Goal: Find specific page/section: Find specific page/section

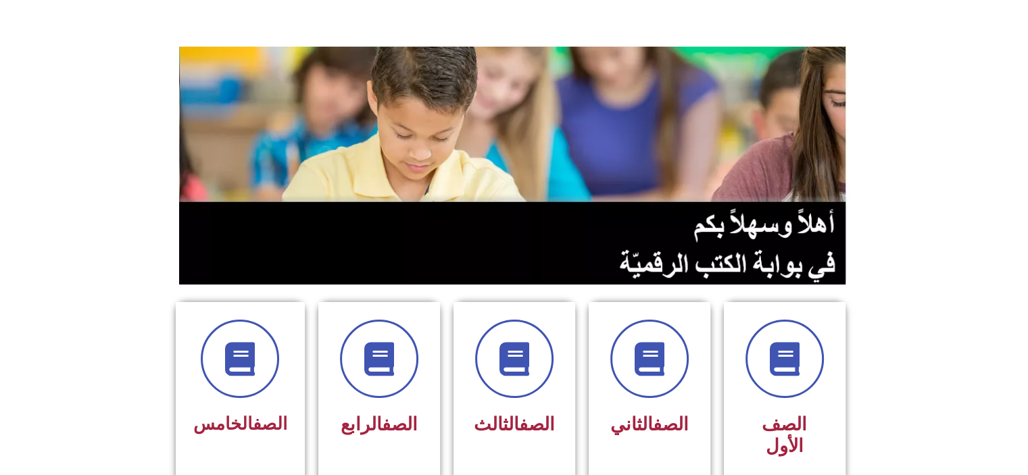
scroll to position [78, 0]
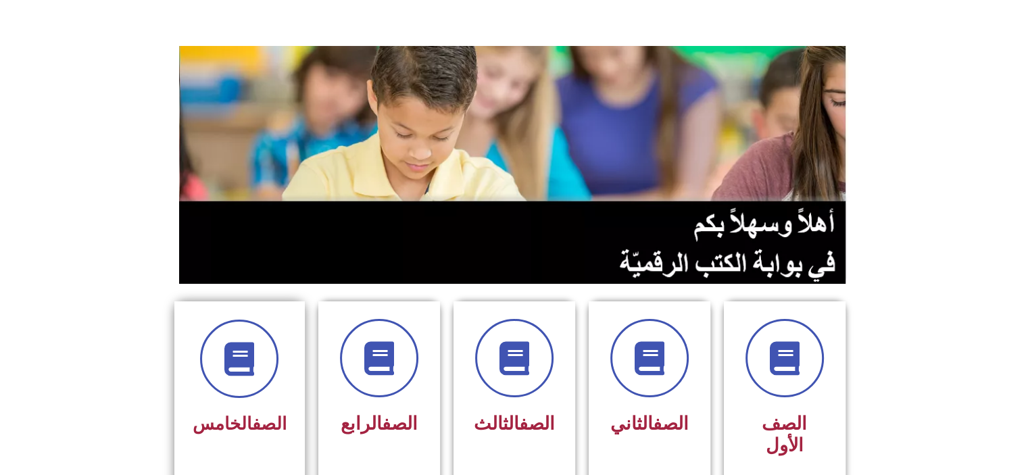
click at [268, 394] on div at bounding box center [240, 359] width 94 height 78
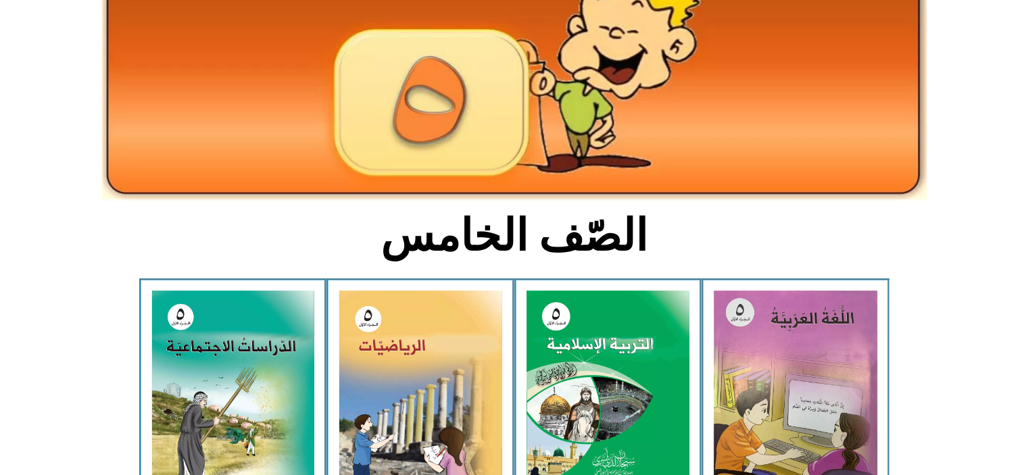
scroll to position [147, 0]
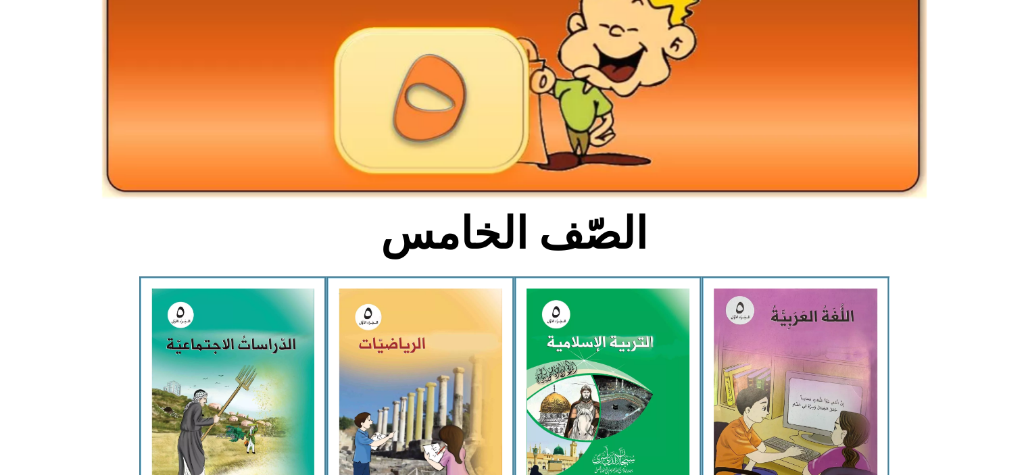
click at [741, 339] on img at bounding box center [796, 391] width 164 height 204
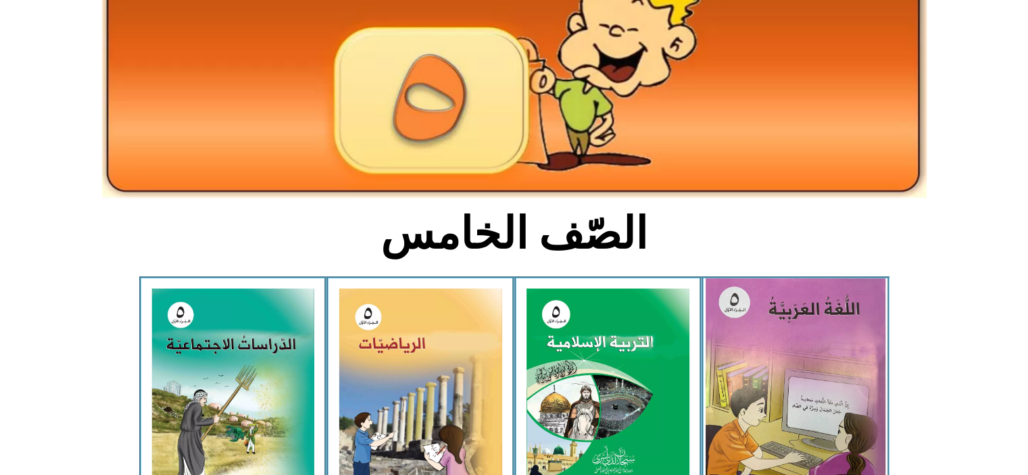
click at [787, 421] on img at bounding box center [796, 390] width 180 height 224
click at [750, 408] on img at bounding box center [796, 390] width 180 height 224
click at [751, 399] on img at bounding box center [796, 390] width 180 height 224
click at [749, 396] on img at bounding box center [796, 390] width 180 height 224
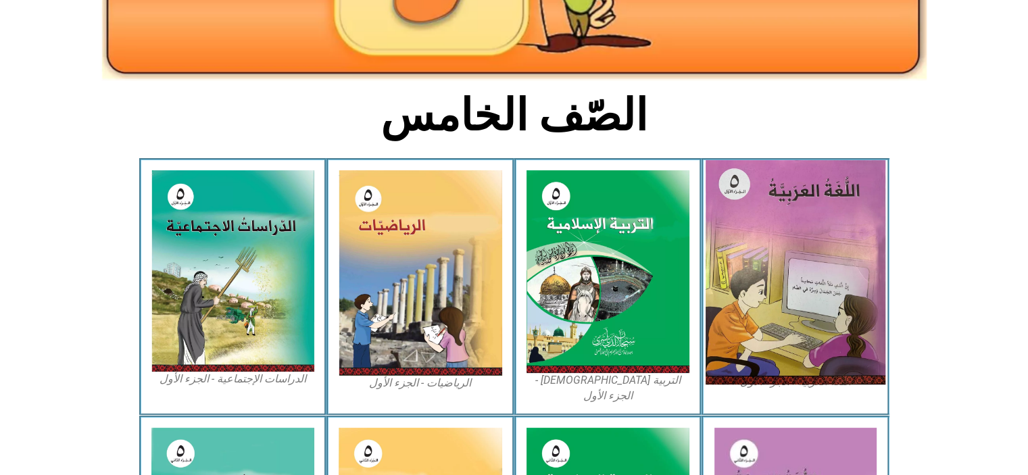
scroll to position [279, 0]
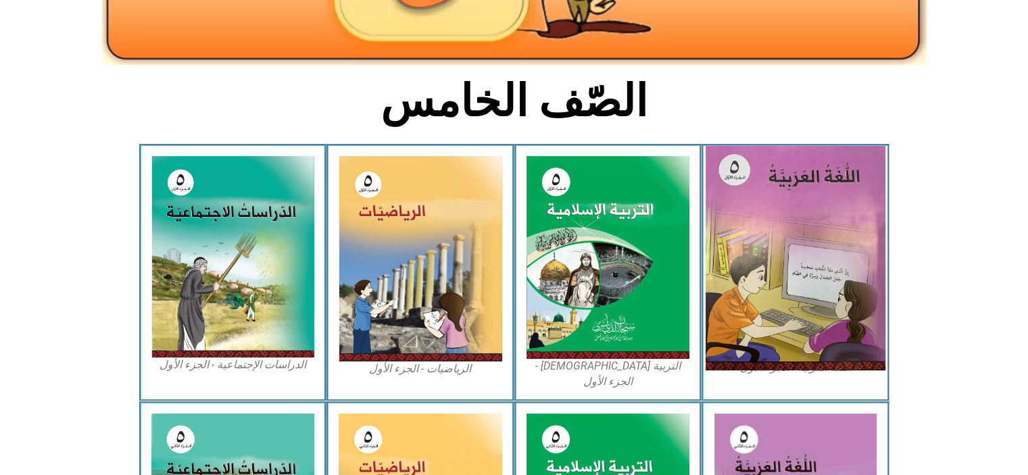
click at [781, 264] on img at bounding box center [796, 258] width 180 height 224
click at [804, 343] on img at bounding box center [796, 258] width 180 height 224
click at [796, 343] on img at bounding box center [796, 258] width 180 height 224
click at [771, 341] on img at bounding box center [796, 258] width 180 height 224
click at [766, 328] on img at bounding box center [796, 258] width 180 height 224
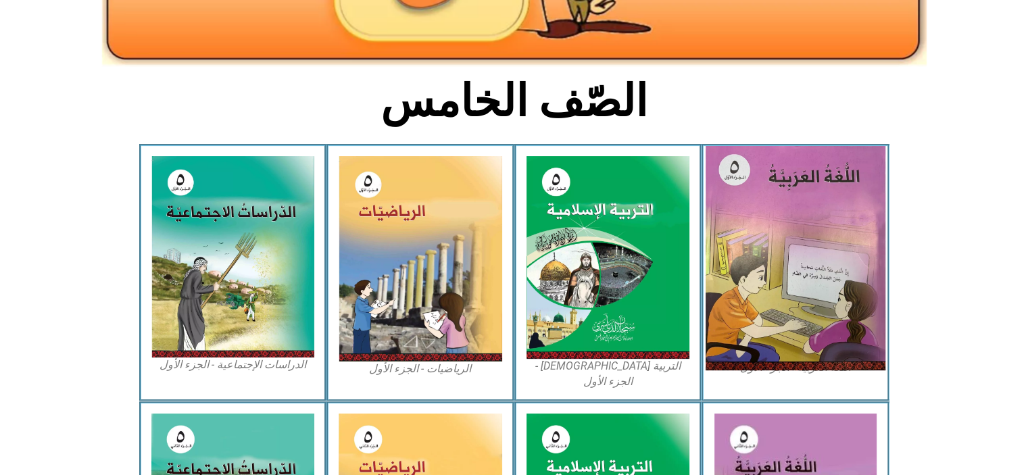
click at [768, 268] on img at bounding box center [796, 258] width 180 height 224
click at [745, 289] on img at bounding box center [796, 258] width 180 height 224
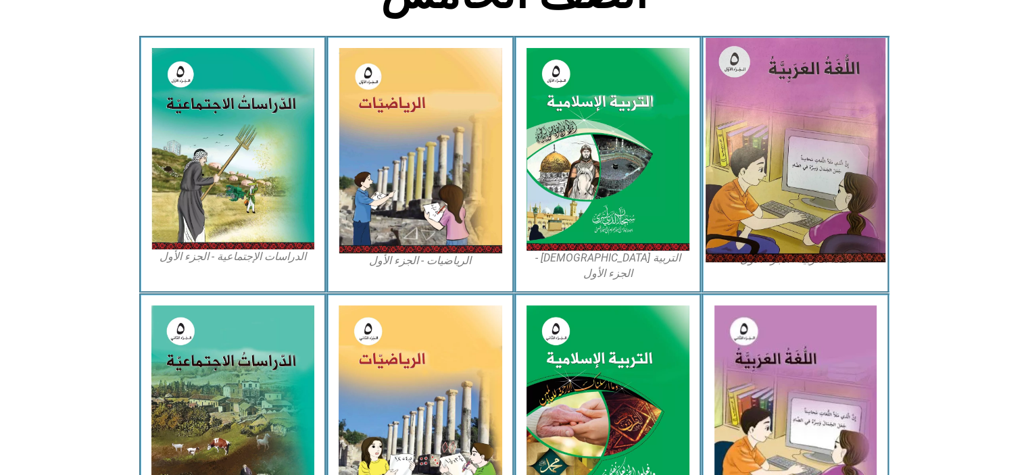
scroll to position [397, 0]
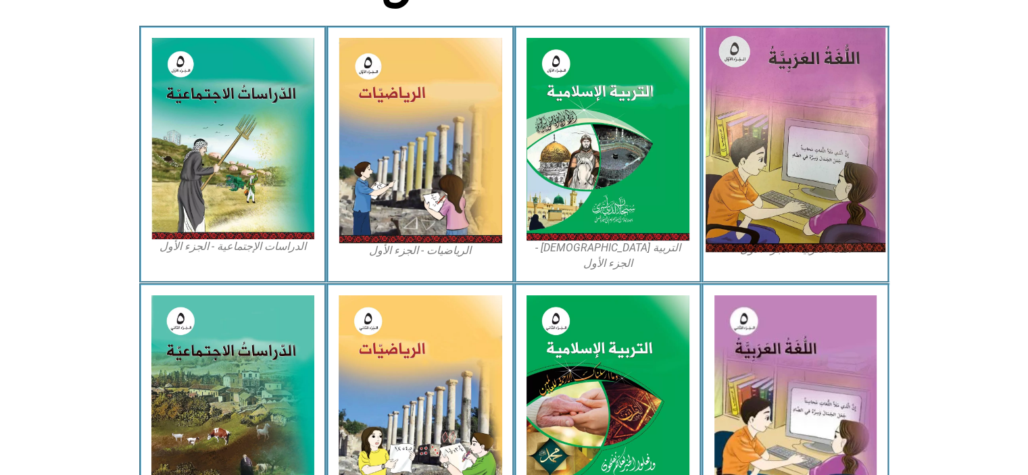
click at [748, 197] on img at bounding box center [796, 140] width 180 height 224
click at [783, 149] on img at bounding box center [796, 140] width 180 height 224
click at [787, 142] on img at bounding box center [796, 140] width 180 height 224
click at [787, 252] on img at bounding box center [796, 140] width 180 height 224
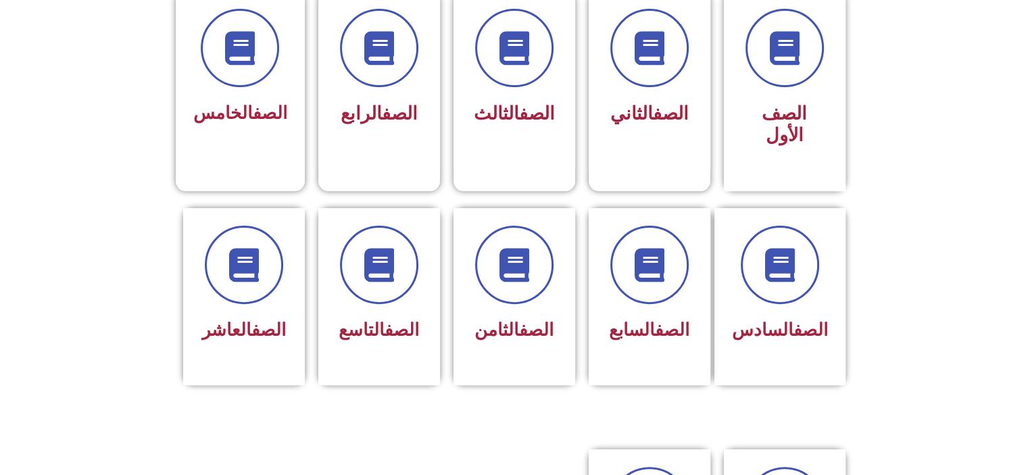
scroll to position [389, 0]
click at [236, 85] on div at bounding box center [240, 48] width 94 height 78
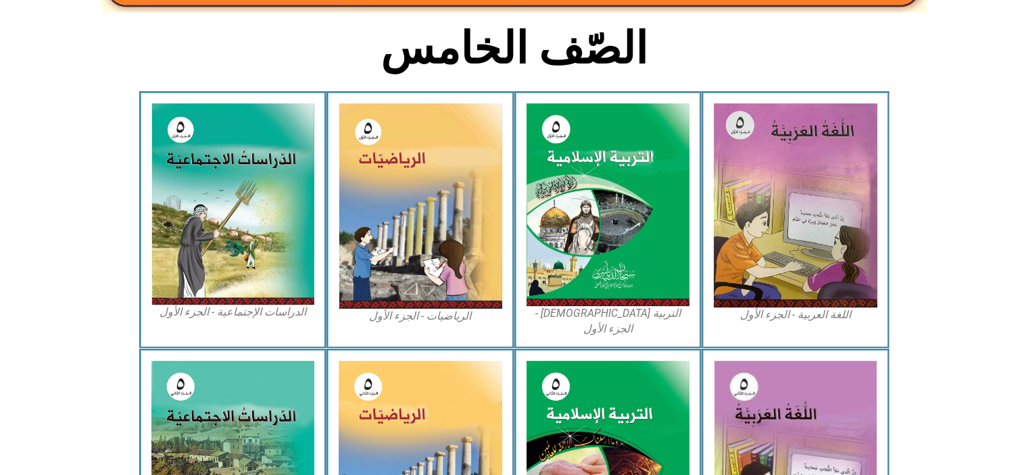
scroll to position [332, 0]
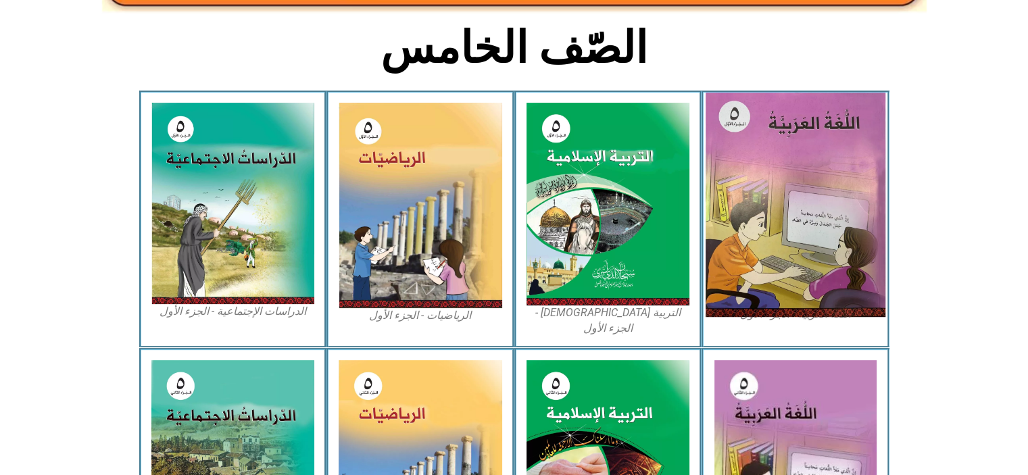
click at [791, 200] on img at bounding box center [796, 205] width 180 height 224
click at [762, 205] on img at bounding box center [796, 205] width 180 height 224
click at [764, 202] on img at bounding box center [796, 205] width 180 height 224
click at [760, 227] on img at bounding box center [796, 205] width 180 height 224
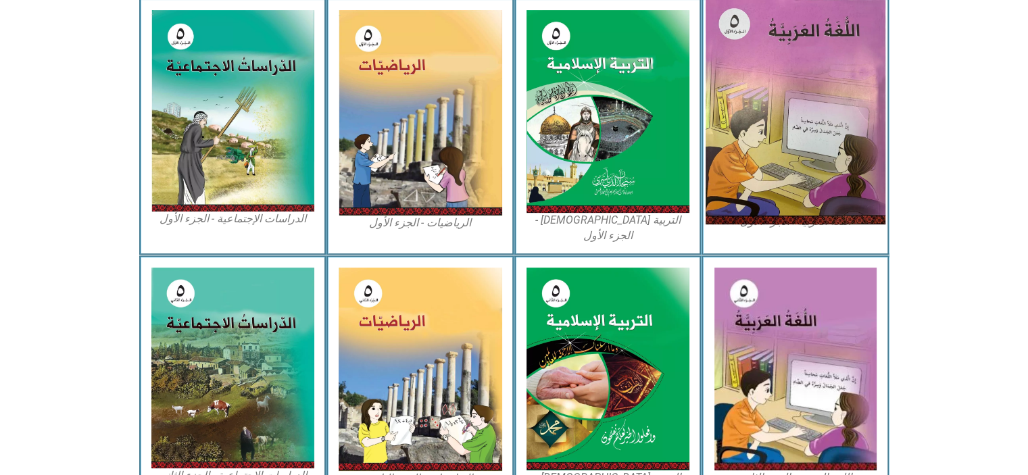
scroll to position [426, 0]
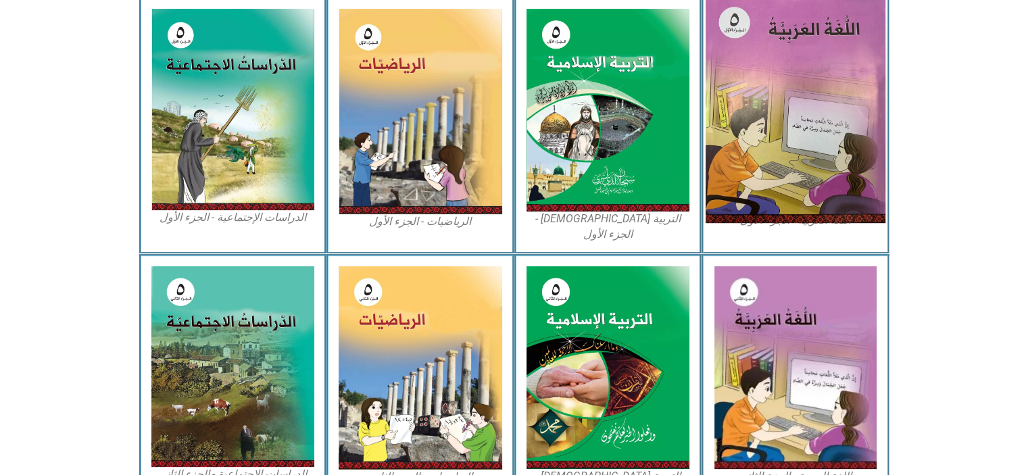
click at [750, 126] on img at bounding box center [796, 111] width 180 height 224
click at [760, 122] on img at bounding box center [796, 111] width 180 height 224
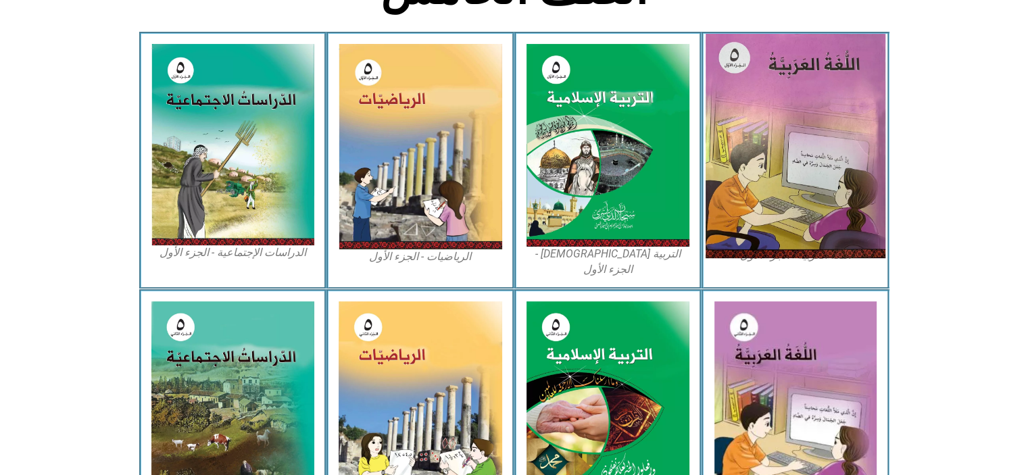
scroll to position [392, 0]
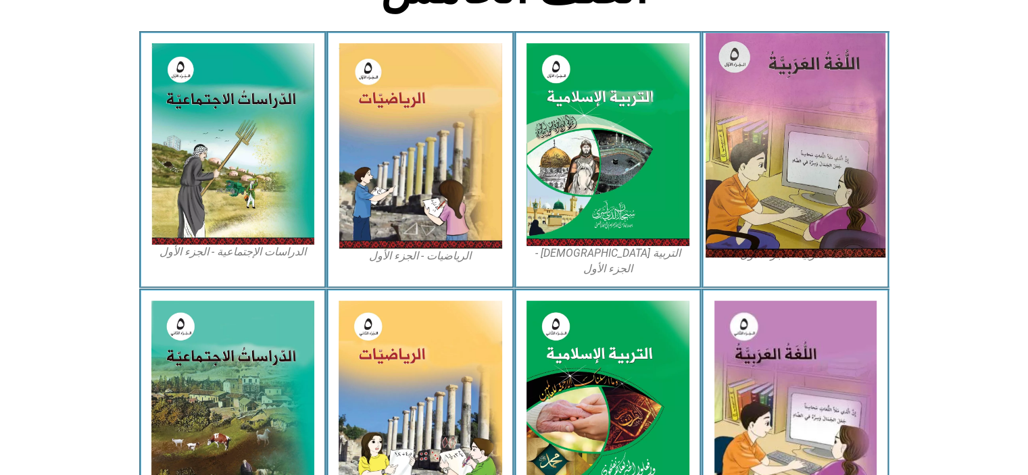
click at [408, 159] on img at bounding box center [421, 145] width 164 height 205
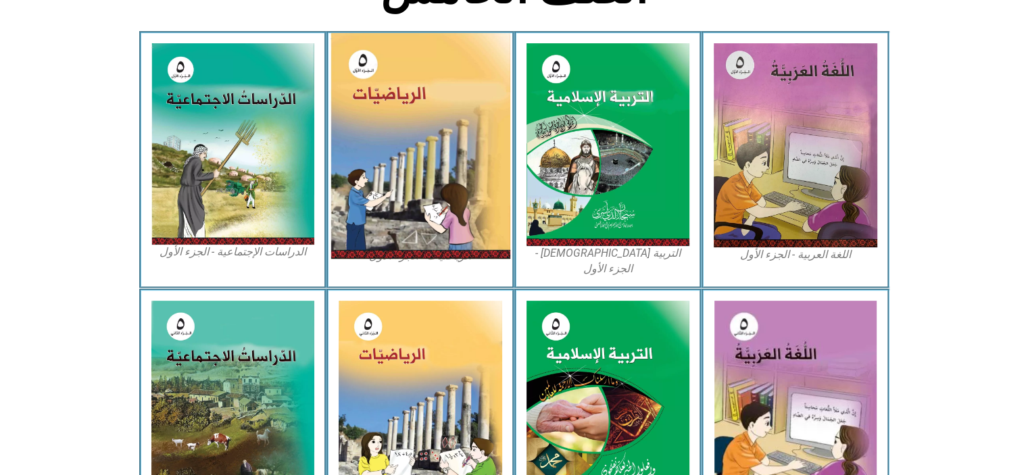
click at [403, 190] on img at bounding box center [420, 146] width 180 height 226
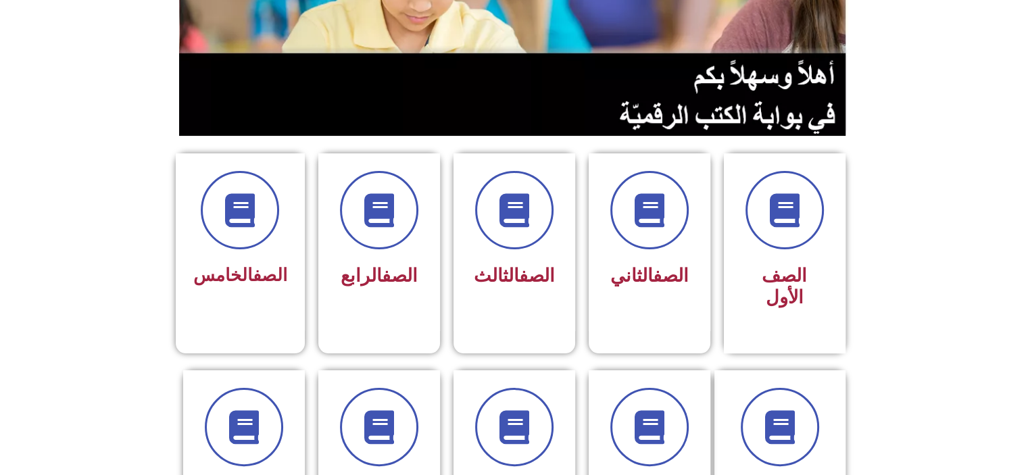
scroll to position [238, 0]
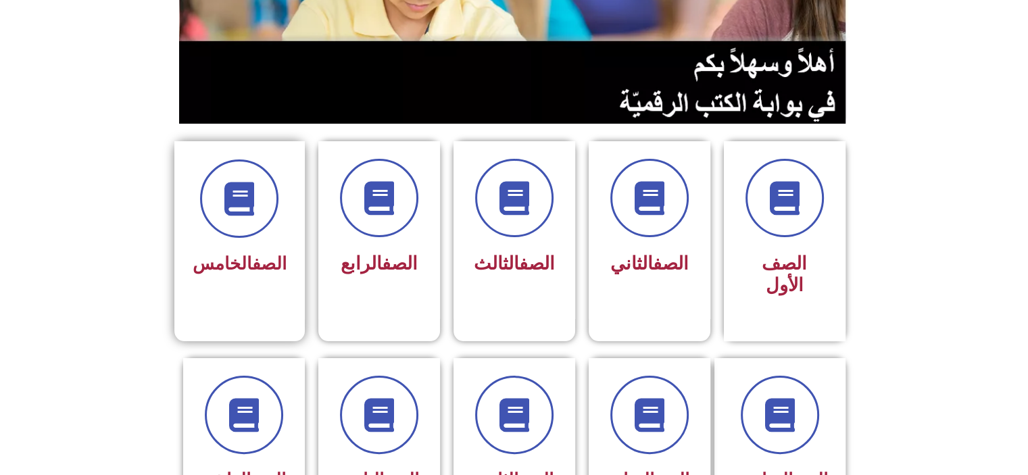
click at [252, 253] on link "الصف" at bounding box center [269, 263] width 34 height 20
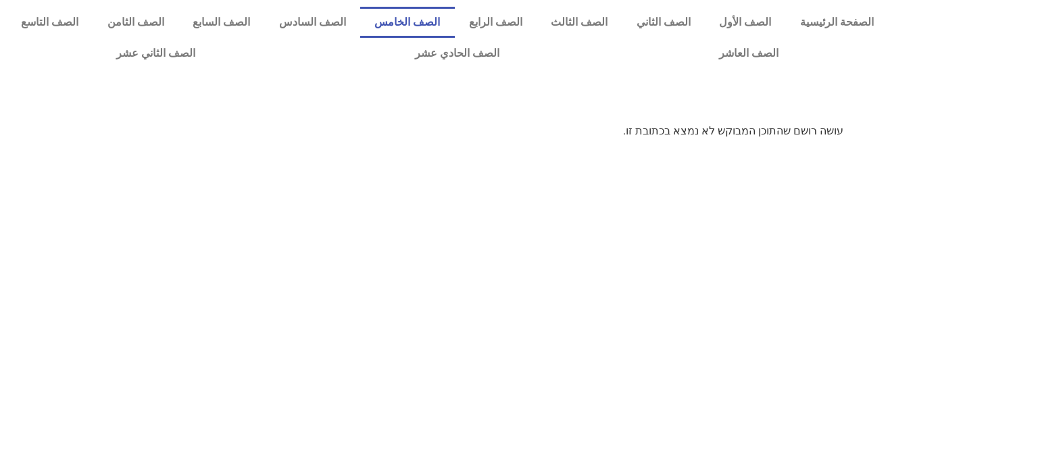
click at [443, 28] on link "الصف الخامس" at bounding box center [407, 22] width 95 height 31
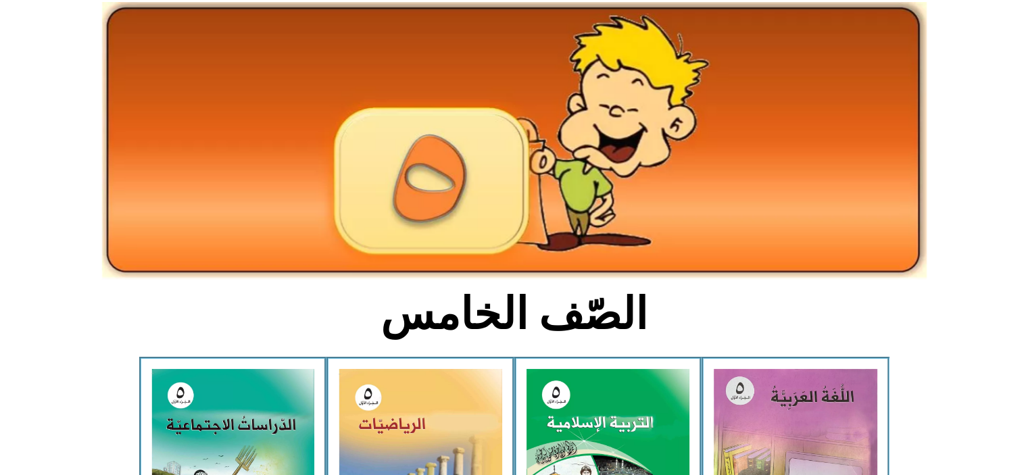
scroll to position [68, 0]
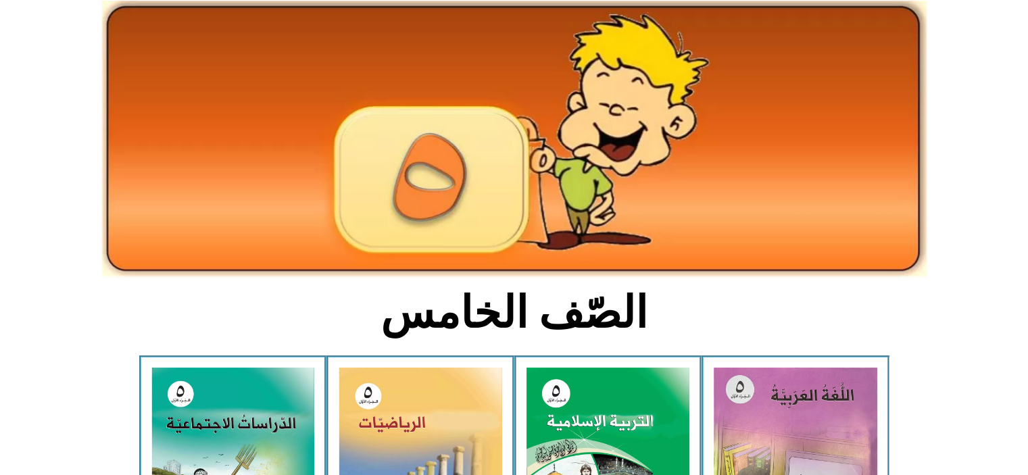
click at [809, 430] on img at bounding box center [796, 470] width 164 height 204
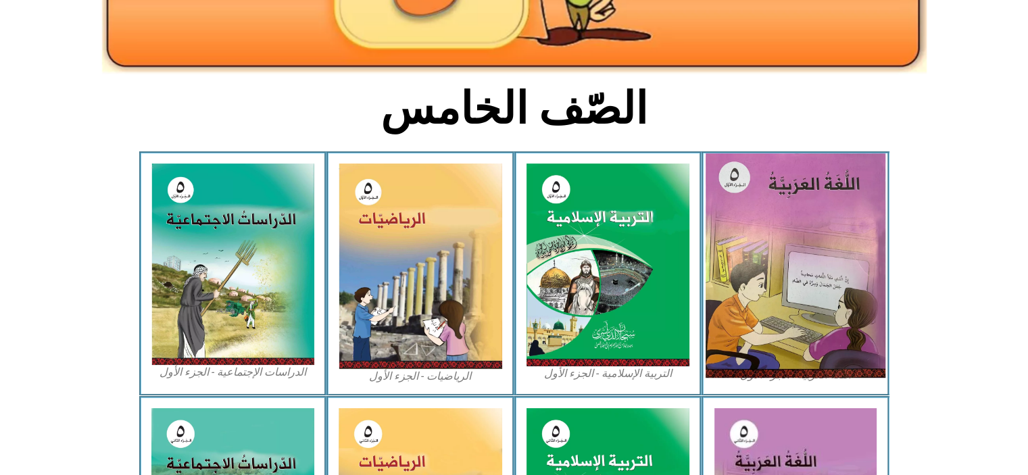
scroll to position [290, 0]
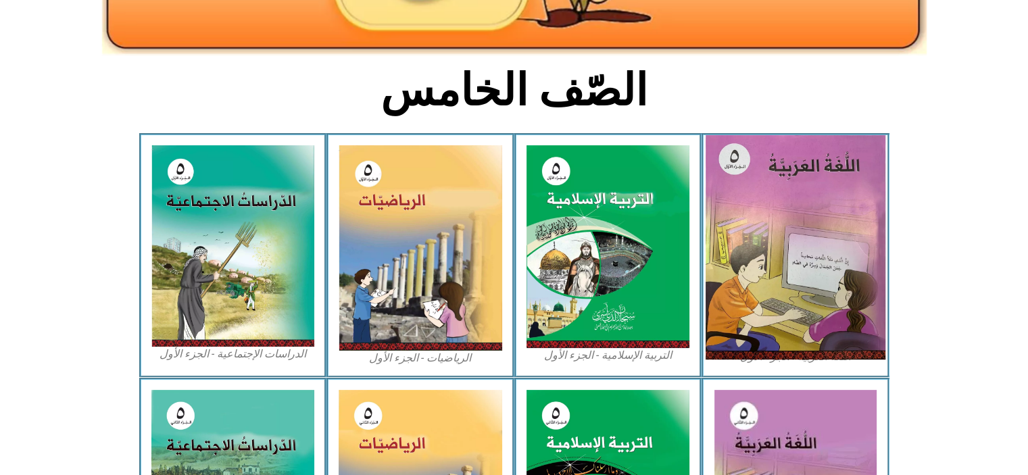
click at [760, 268] on img at bounding box center [796, 247] width 180 height 224
click at [796, 235] on img at bounding box center [796, 247] width 180 height 224
click at [804, 246] on img at bounding box center [796, 247] width 180 height 224
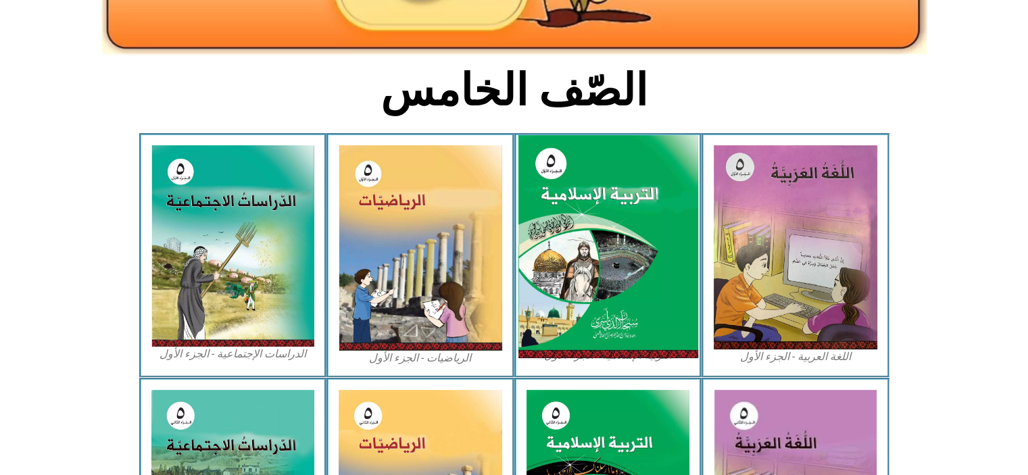
click at [582, 271] on img at bounding box center [608, 247] width 180 height 224
click at [576, 276] on img at bounding box center [608, 247] width 180 height 224
click at [601, 309] on img at bounding box center [608, 247] width 180 height 224
click at [605, 330] on img at bounding box center [608, 247] width 180 height 224
